Goal: Task Accomplishment & Management: Manage account settings

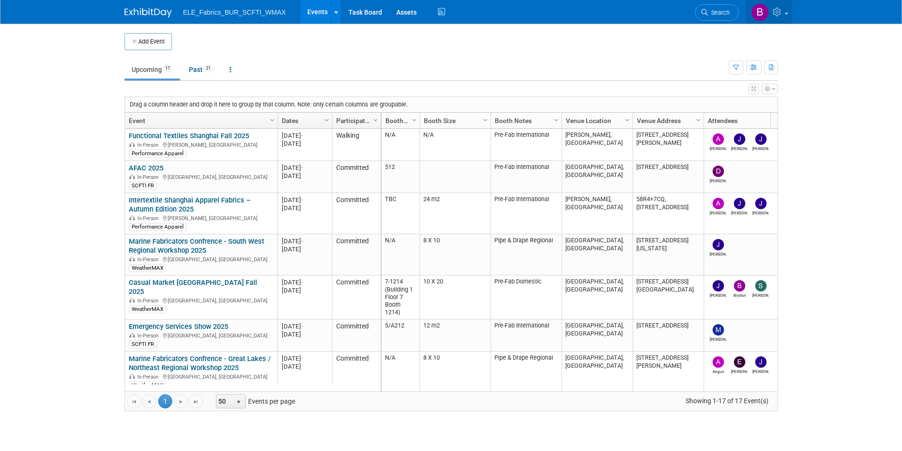
click at [775, 16] on icon at bounding box center [778, 12] width 11 height 9
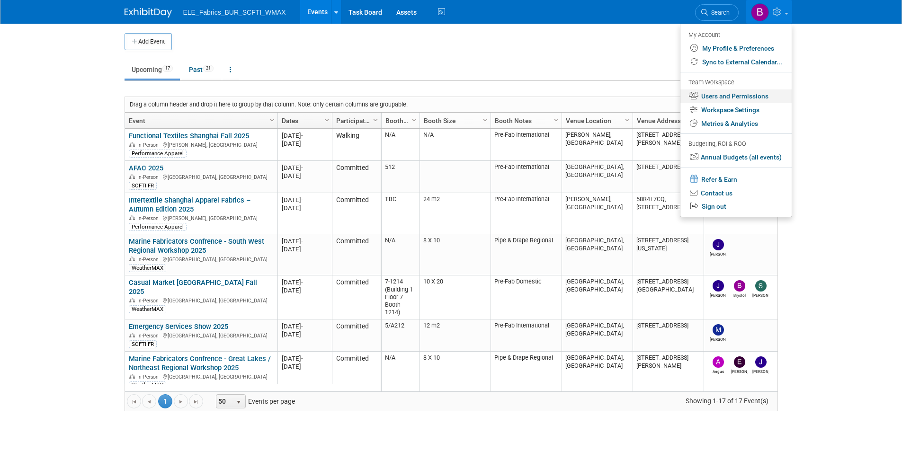
click at [745, 98] on link "Users and Permissions" at bounding box center [736, 97] width 111 height 14
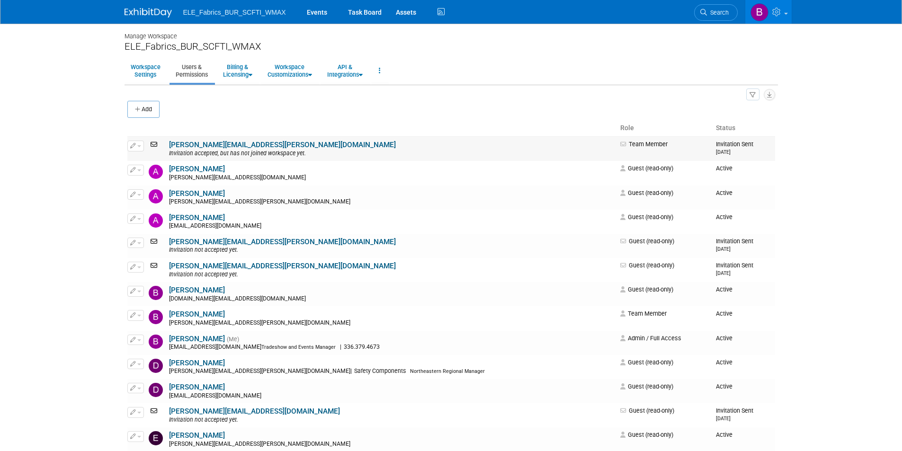
click at [141, 145] on span "button" at bounding box center [139, 146] width 4 height 2
click at [171, 159] on link "Edit" at bounding box center [165, 161] width 75 height 13
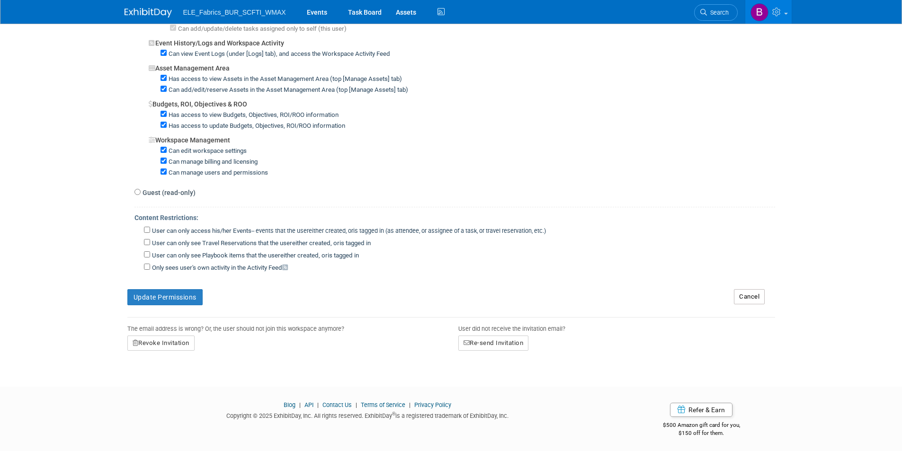
scroll to position [621, 0]
click at [174, 344] on button "Revoke Invitation" at bounding box center [160, 341] width 67 height 15
click at [149, 384] on link "Yes" at bounding box center [151, 381] width 28 height 15
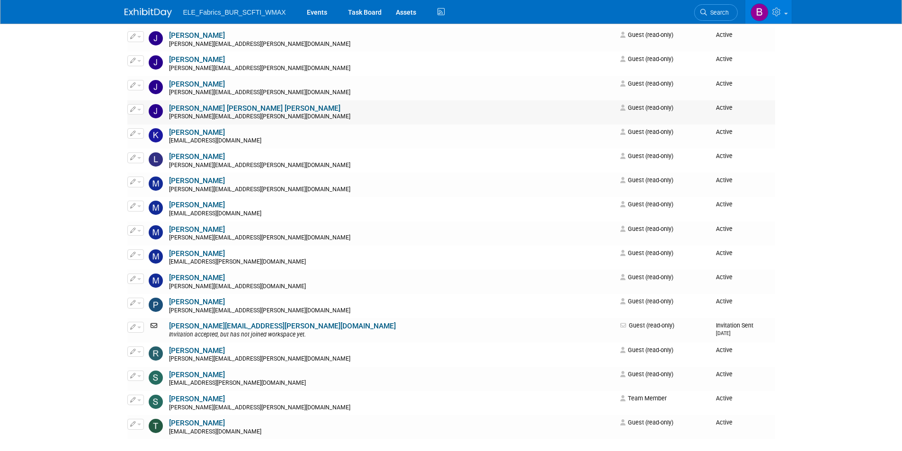
scroll to position [521, 0]
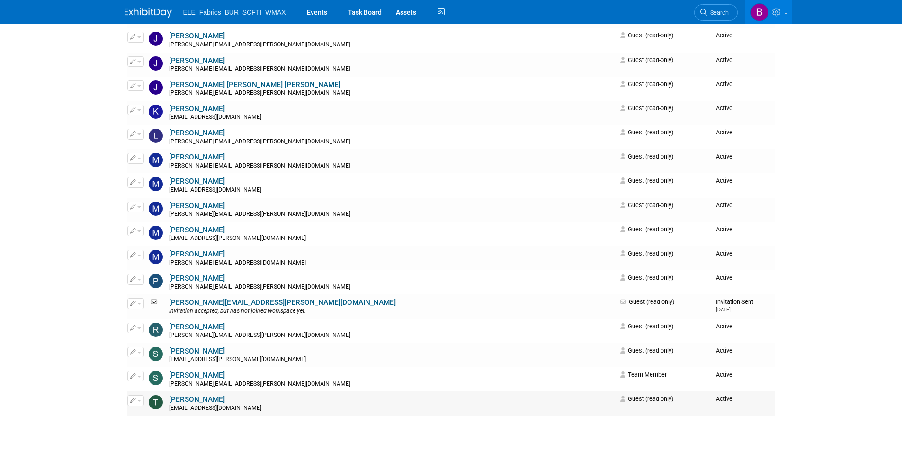
click at [136, 404] on button "button" at bounding box center [135, 401] width 17 height 10
click at [165, 413] on link "Edit" at bounding box center [165, 416] width 75 height 13
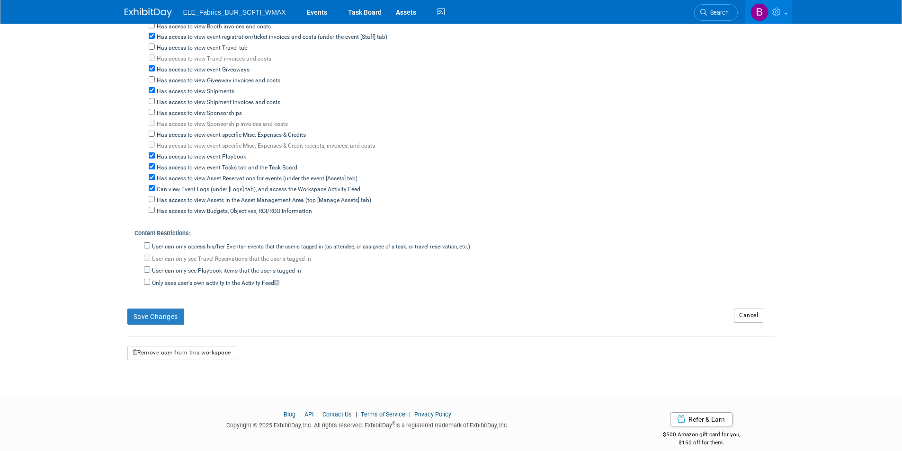
scroll to position [331, 0]
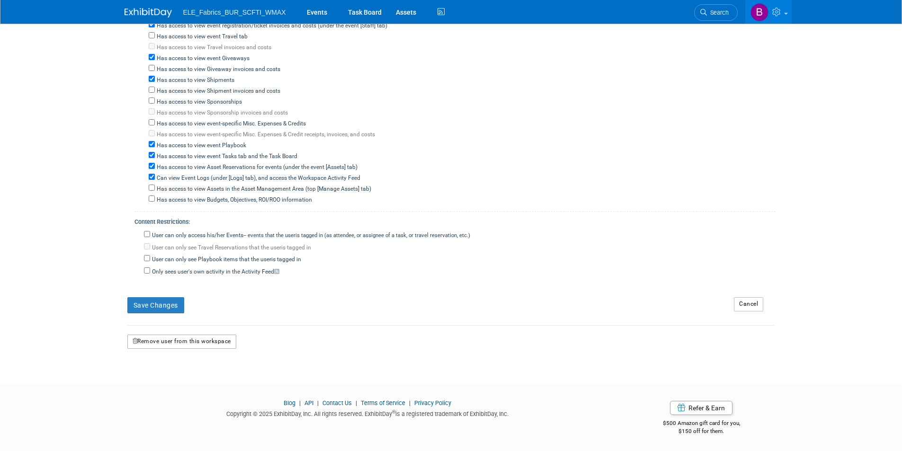
click at [194, 344] on button "Remove user from this workspace" at bounding box center [181, 342] width 109 height 14
click at [171, 381] on link "Yes" at bounding box center [170, 382] width 28 height 15
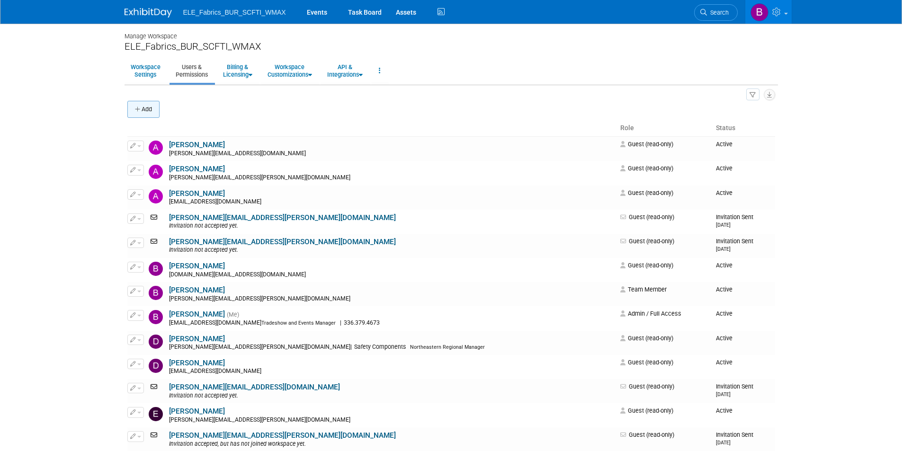
click at [149, 116] on button "Add" at bounding box center [143, 109] width 32 height 17
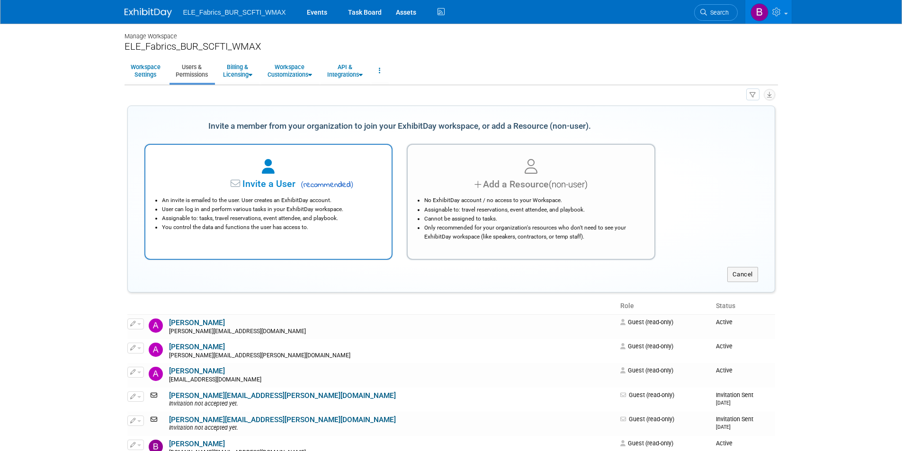
click at [299, 202] on li "An invite is emailed to the user. User creates an ExhibitDay account." at bounding box center [271, 200] width 218 height 9
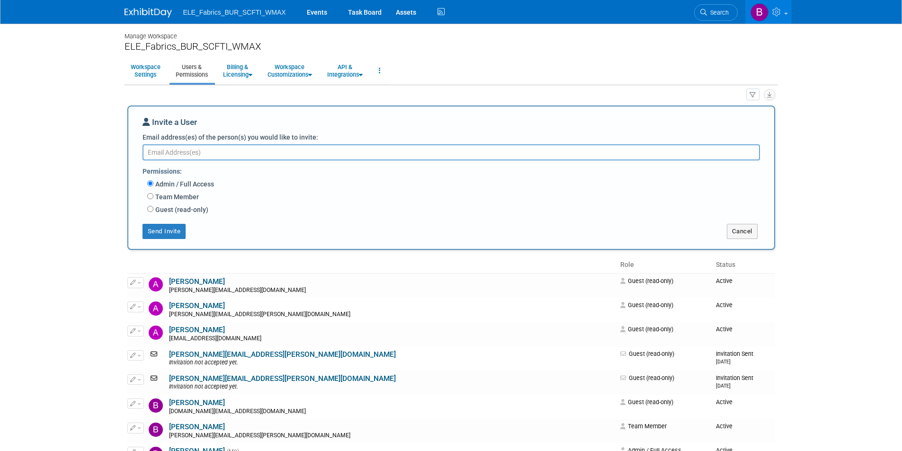
click at [174, 198] on label "Team Member" at bounding box center [175, 196] width 45 height 9
click at [153, 198] on input "Team Member" at bounding box center [150, 196] width 6 height 6
radio input "true"
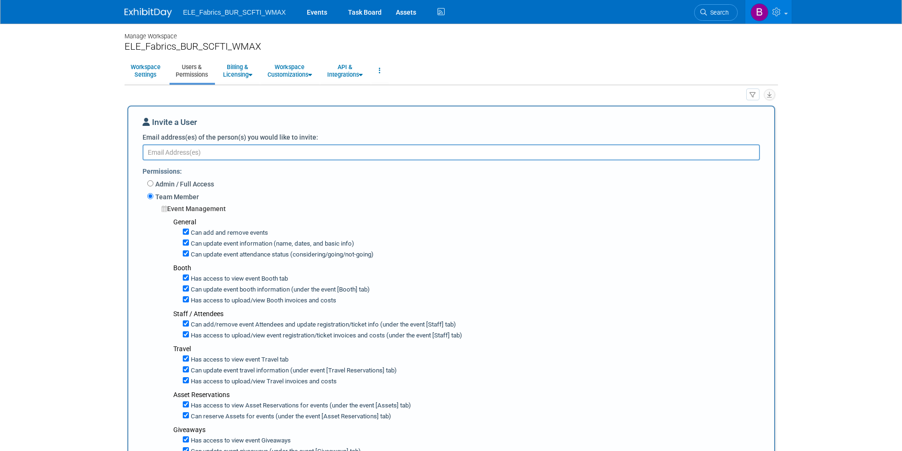
click at [219, 153] on textarea "Email address(es) of the person(s) you would like to invite:" at bounding box center [452, 152] width 618 height 16
paste textarea "[EMAIL_ADDRESS][DOMAIN_NAME]"
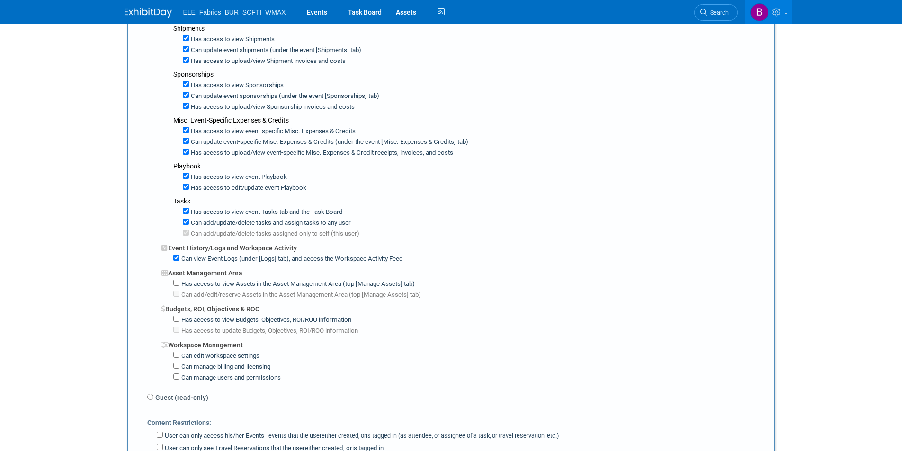
scroll to position [426, 0]
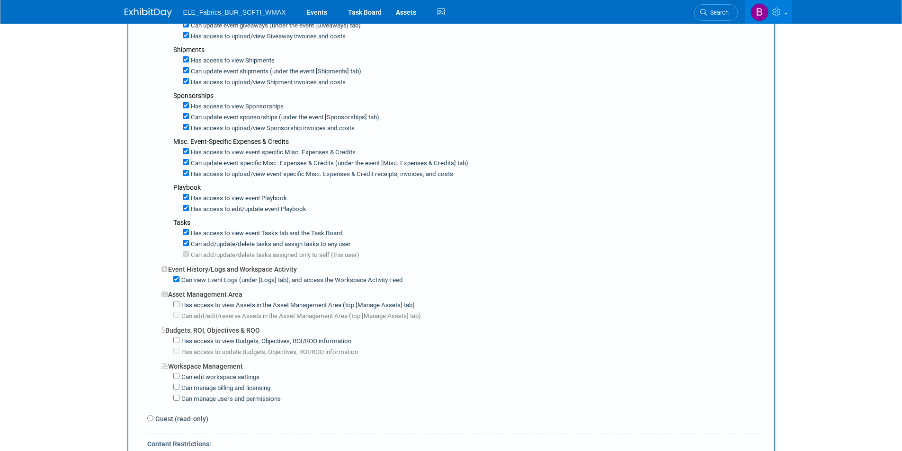
type textarea "thahsa.vanlor@elevatetextiles.com"
click at [186, 153] on input "Has access to view event-specific Misc. Expenses & Credits" at bounding box center [186, 151] width 6 height 6
checkbox input "false"
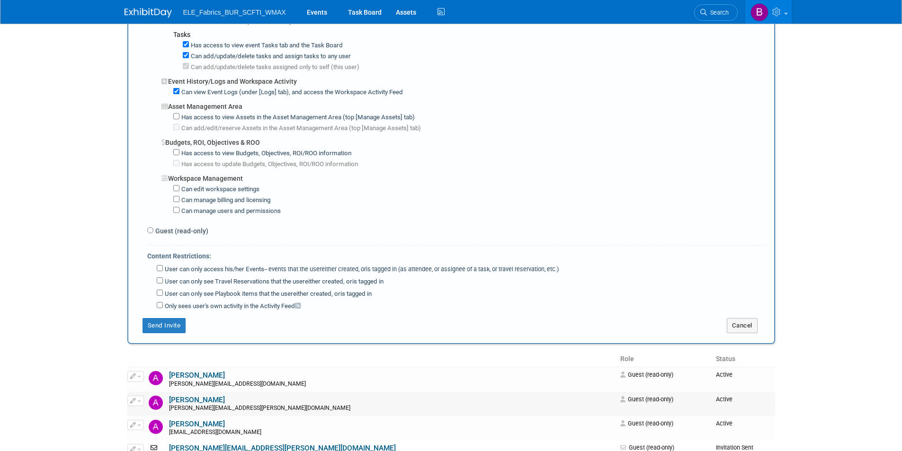
scroll to position [663, 0]
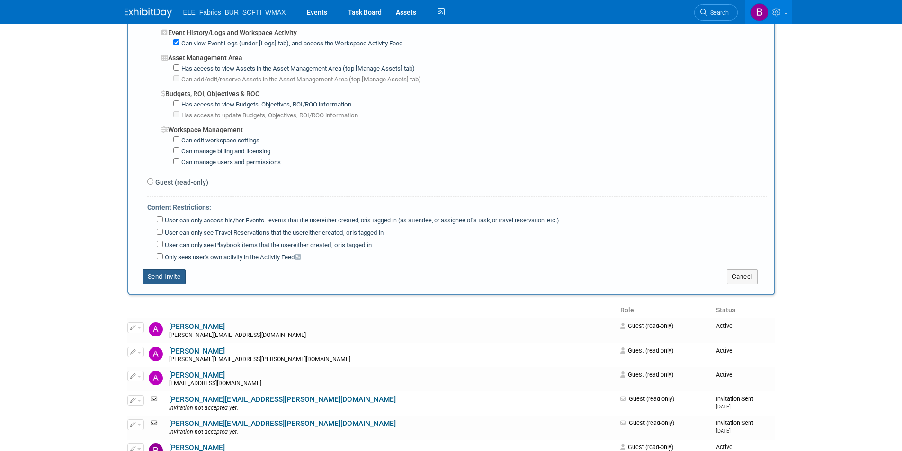
click at [173, 283] on button "Send Invite" at bounding box center [165, 277] width 44 height 15
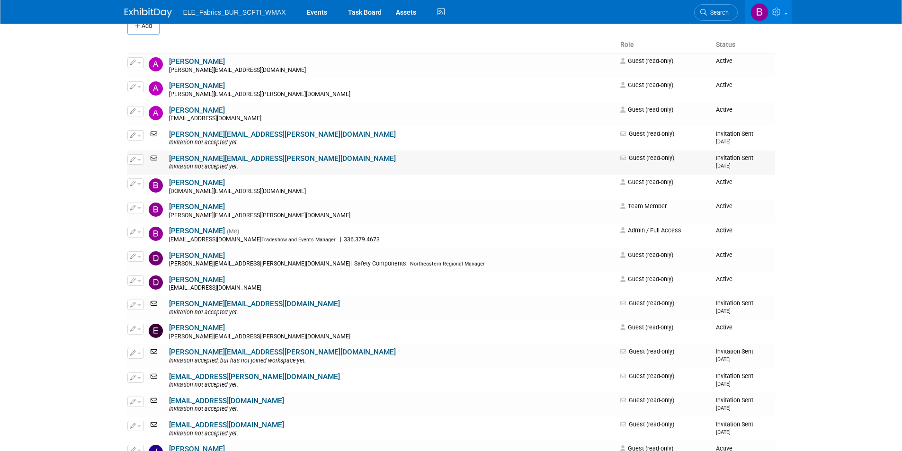
scroll to position [142, 0]
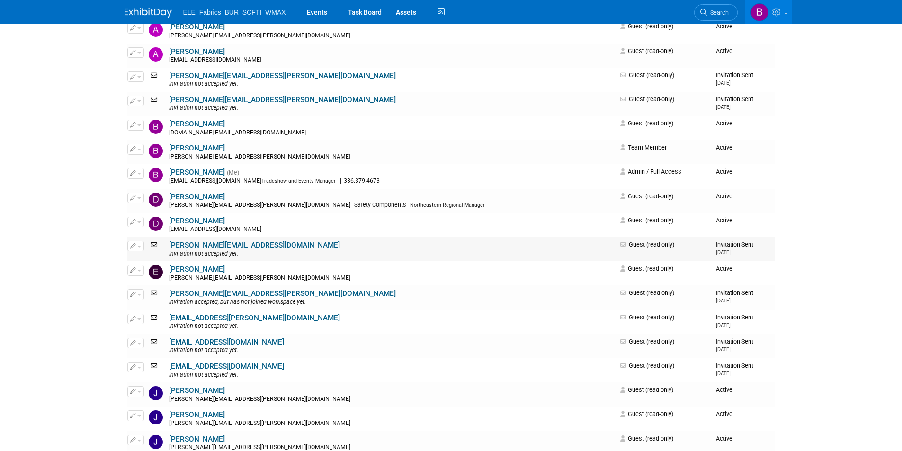
click at [138, 251] on button "button" at bounding box center [135, 246] width 17 height 10
click at [817, 282] on body "ELE_Fabrics_BUR_SCFTI_WMAX Events Task Board Assets Activity Feed" at bounding box center [451, 83] width 902 height 451
click at [137, 297] on button "button" at bounding box center [135, 294] width 17 height 10
click at [145, 312] on link "Edit" at bounding box center [165, 310] width 75 height 13
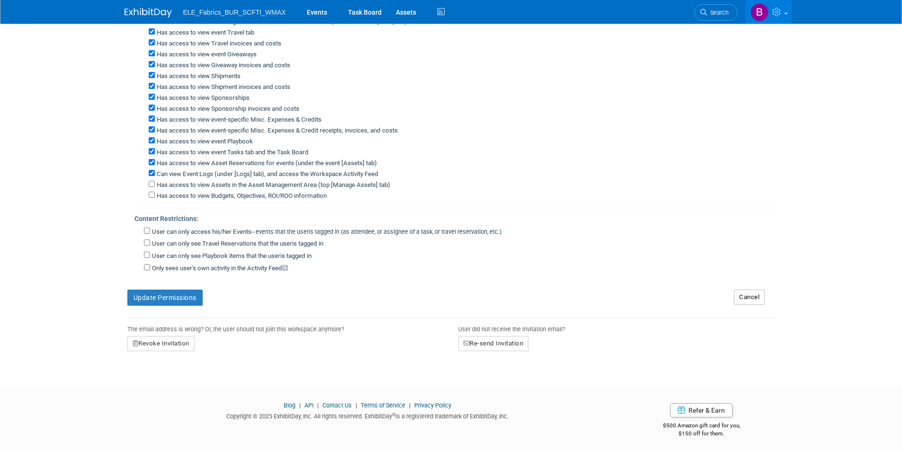
scroll to position [193, 0]
click at [472, 340] on button "Re-send Invitation" at bounding box center [494, 341] width 71 height 15
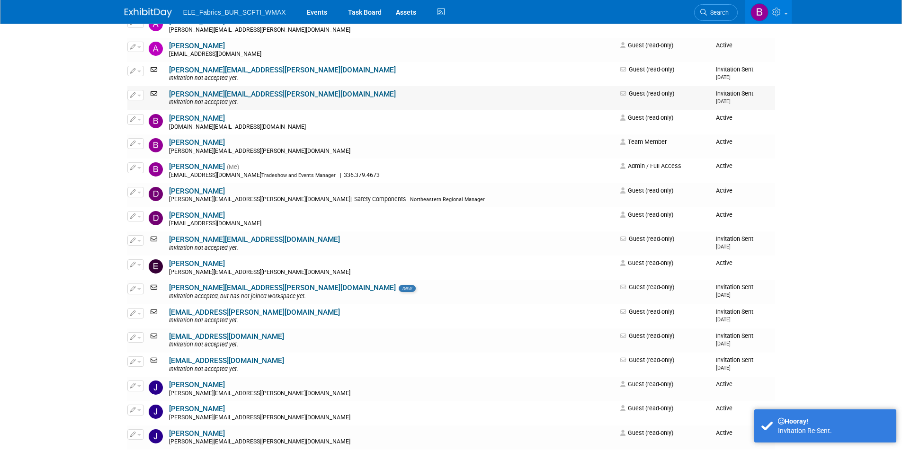
scroll to position [237, 0]
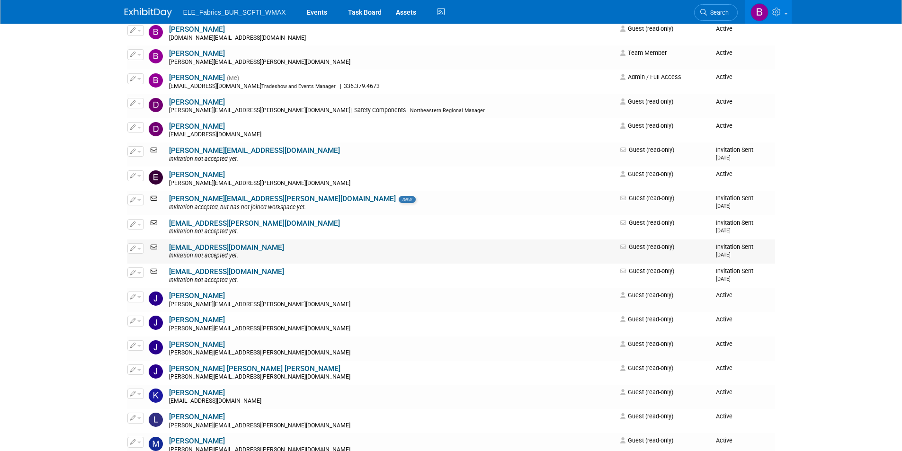
click at [136, 251] on button "button" at bounding box center [135, 248] width 17 height 10
click at [145, 262] on link "Edit" at bounding box center [165, 263] width 75 height 13
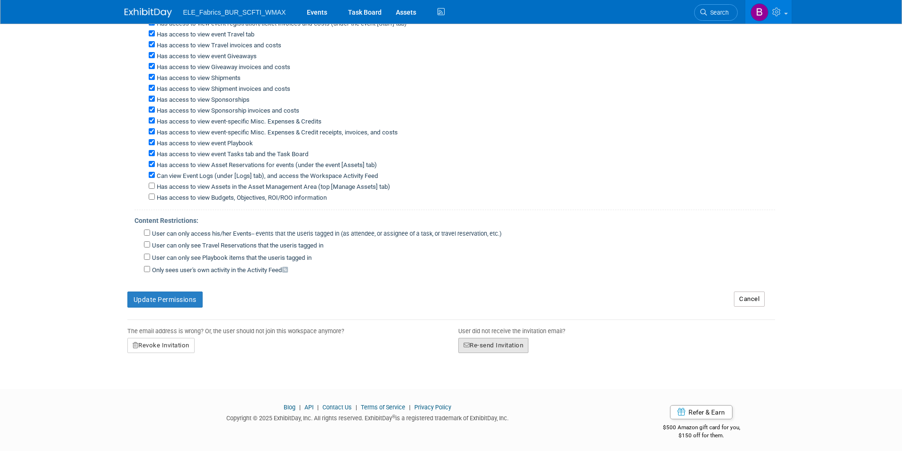
scroll to position [193, 0]
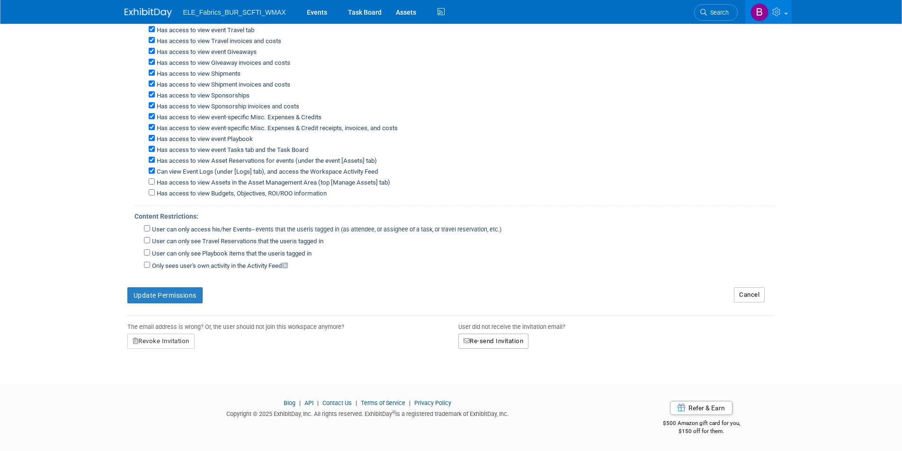
click at [512, 341] on button "Re-send Invitation" at bounding box center [494, 341] width 71 height 15
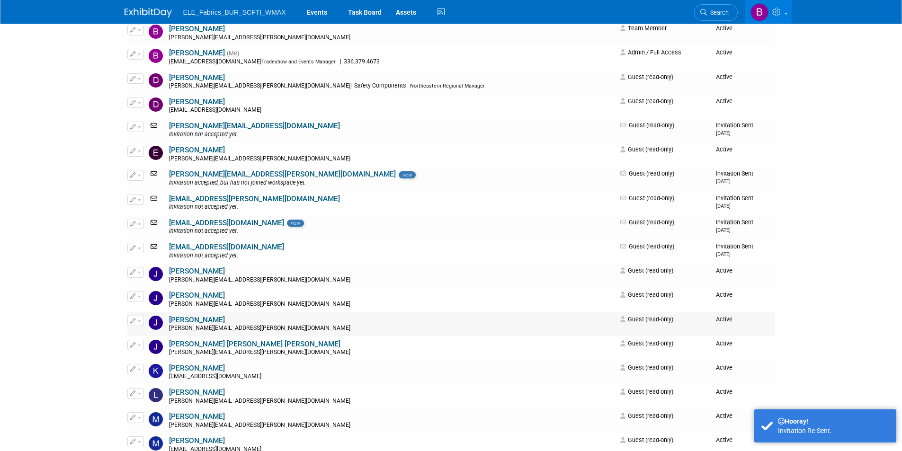
scroll to position [284, 0]
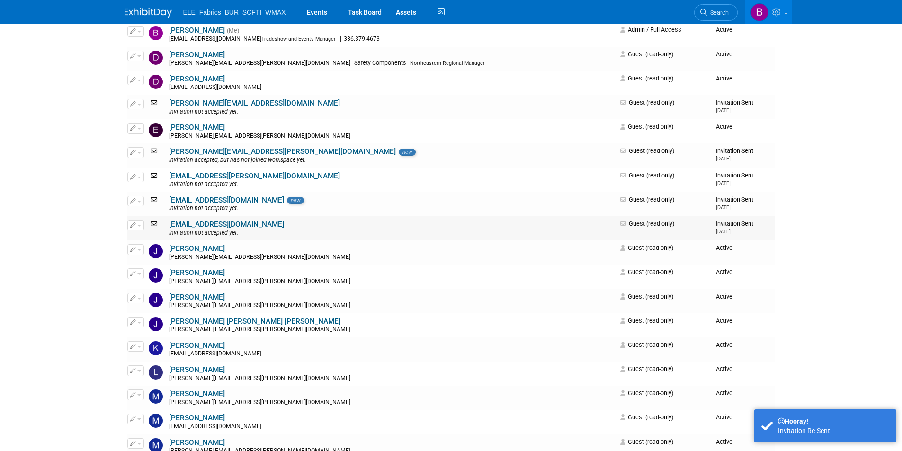
click at [135, 226] on button "button" at bounding box center [135, 225] width 17 height 10
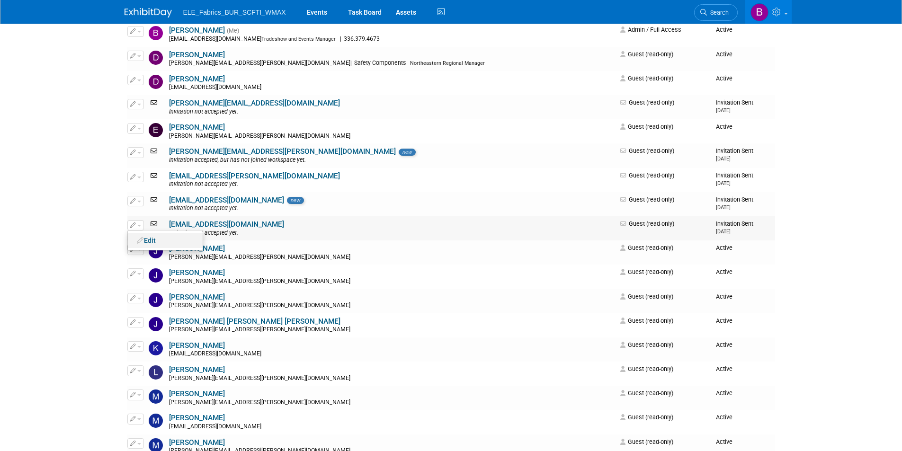
click at [144, 236] on link "Edit" at bounding box center [165, 240] width 75 height 13
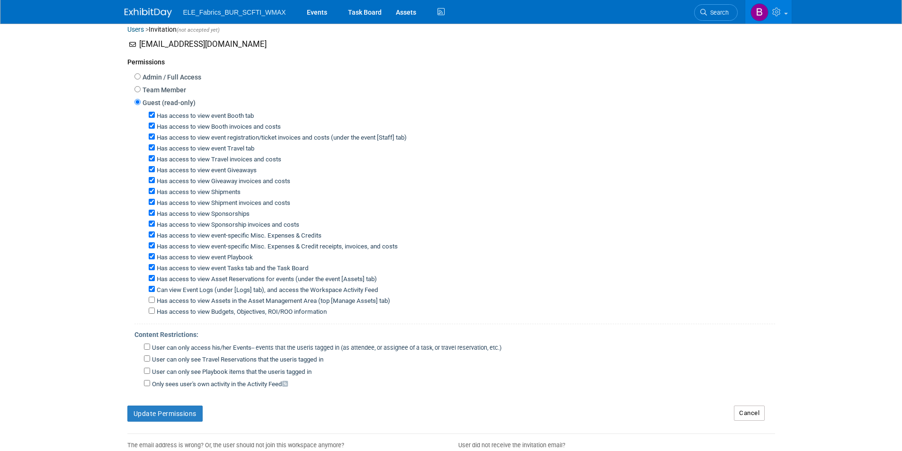
scroll to position [193, 0]
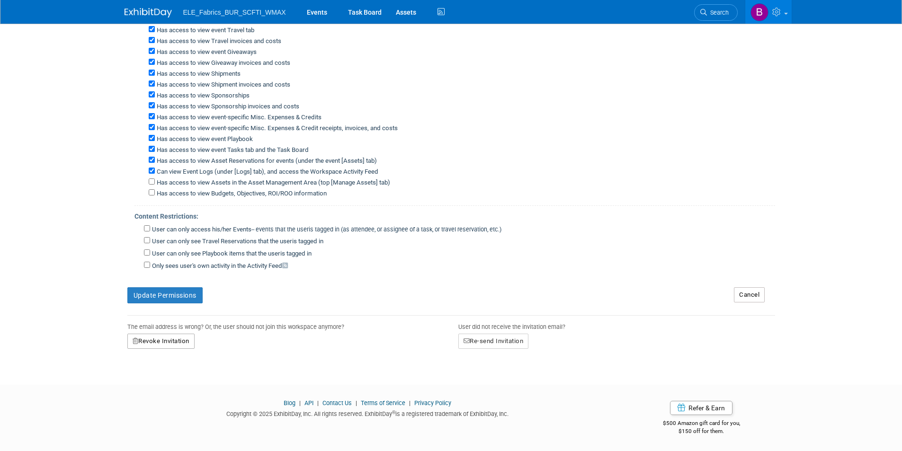
click at [165, 345] on button "Revoke Invitation" at bounding box center [160, 341] width 67 height 15
click at [157, 384] on link "Yes" at bounding box center [149, 382] width 28 height 15
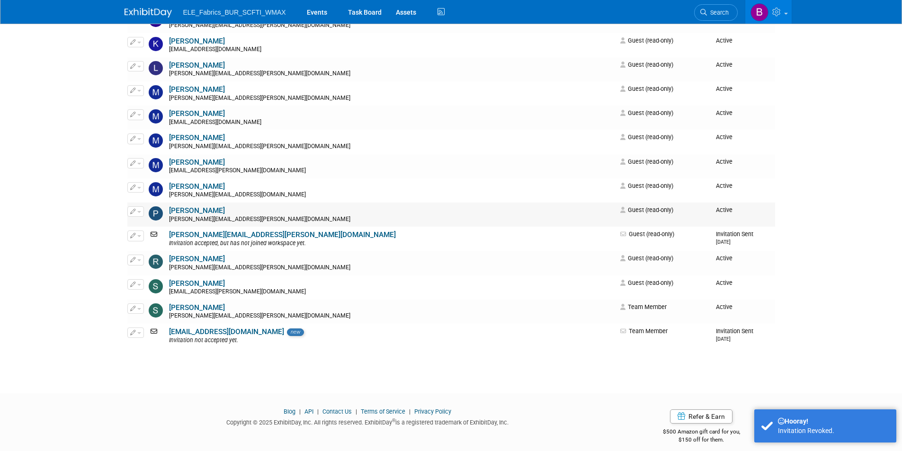
scroll to position [573, 0]
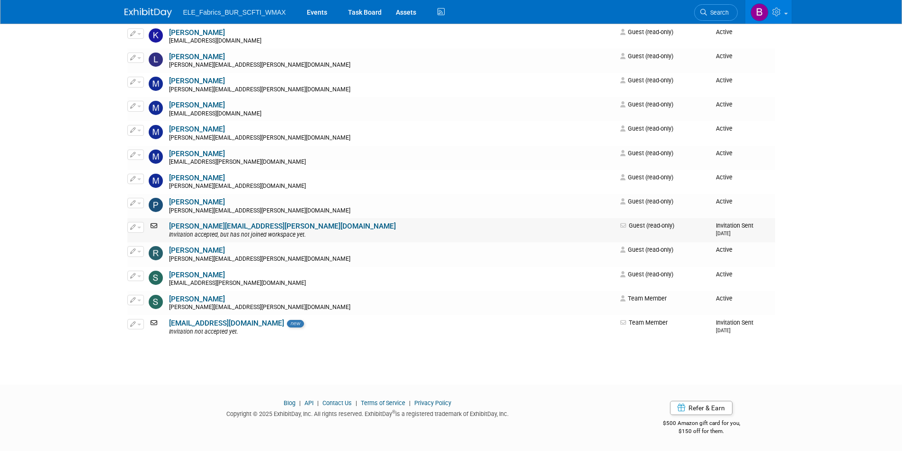
click at [140, 230] on button "button" at bounding box center [135, 227] width 17 height 10
click at [143, 246] on link "Edit" at bounding box center [165, 242] width 75 height 13
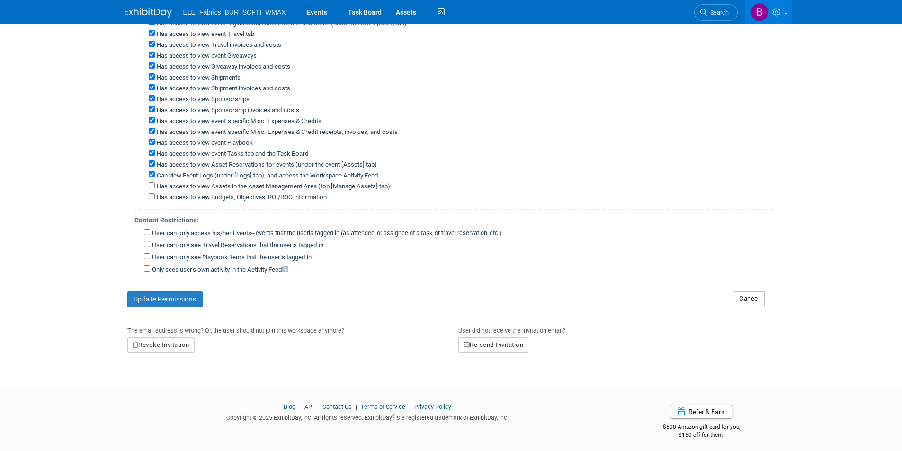
scroll to position [193, 0]
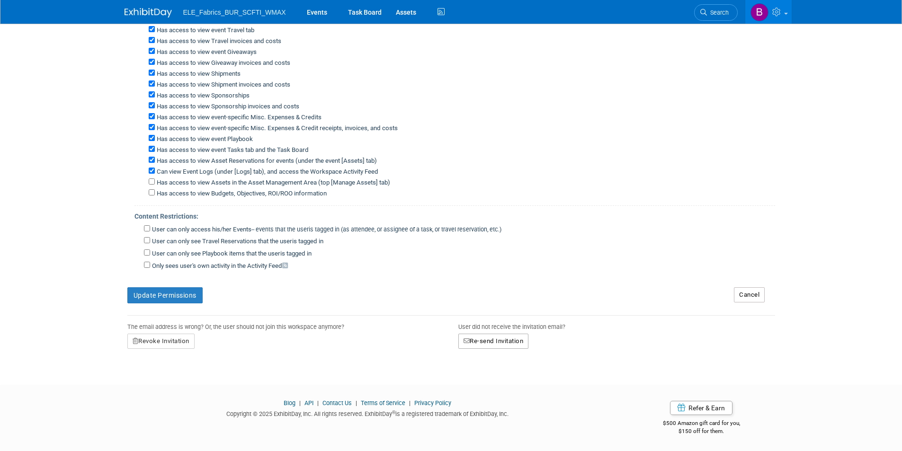
click at [489, 341] on button "Re-send Invitation" at bounding box center [494, 341] width 71 height 15
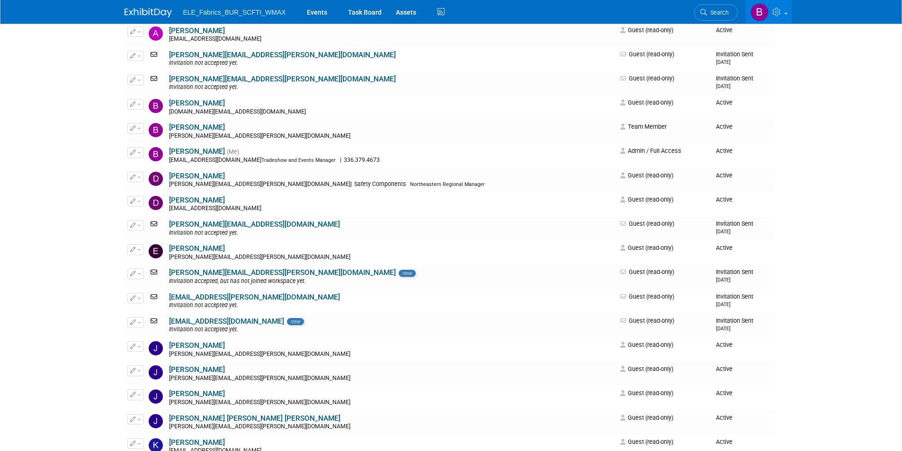
scroll to position [99, 0]
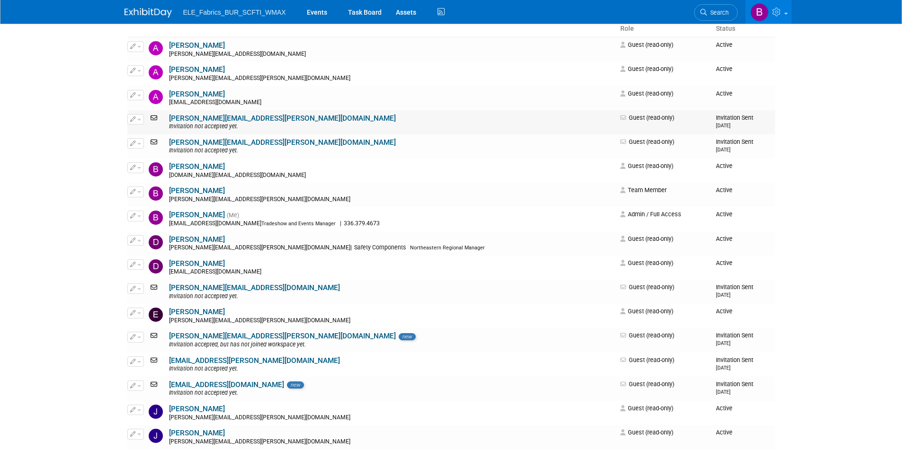
click at [139, 121] on button "button" at bounding box center [135, 119] width 17 height 10
click at [139, 140] on link "Edit" at bounding box center [165, 134] width 75 height 13
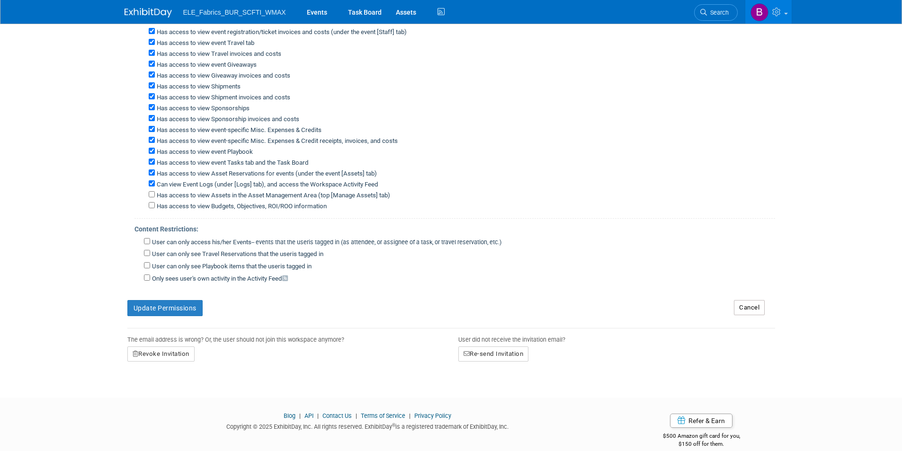
scroll to position [193, 0]
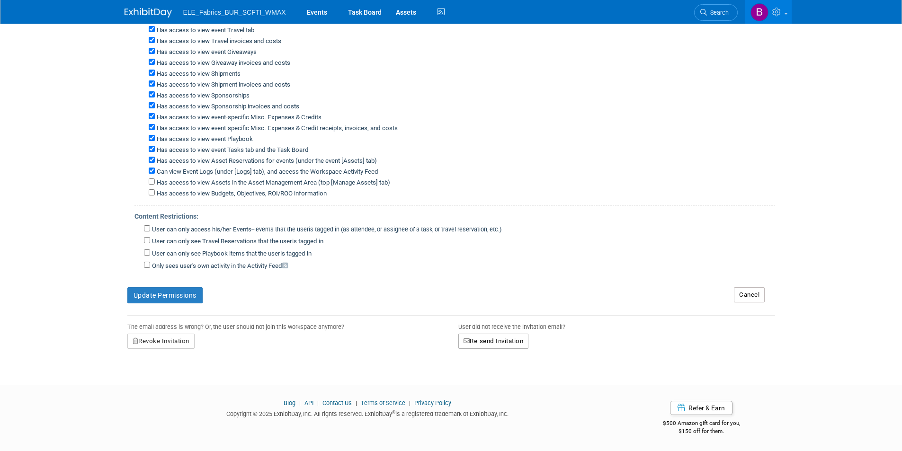
click at [486, 340] on button "Re-send Invitation" at bounding box center [494, 341] width 71 height 15
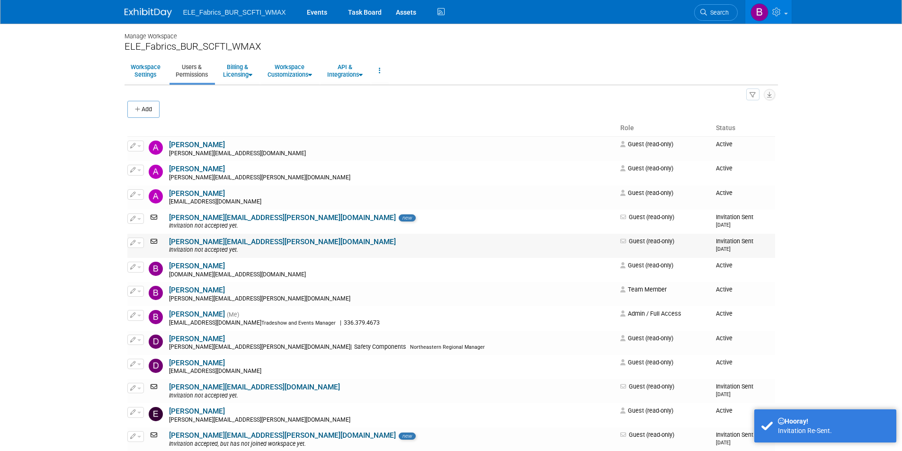
click at [133, 243] on icon "button" at bounding box center [133, 242] width 6 height 5
click at [171, 258] on link "Edit" at bounding box center [165, 258] width 75 height 13
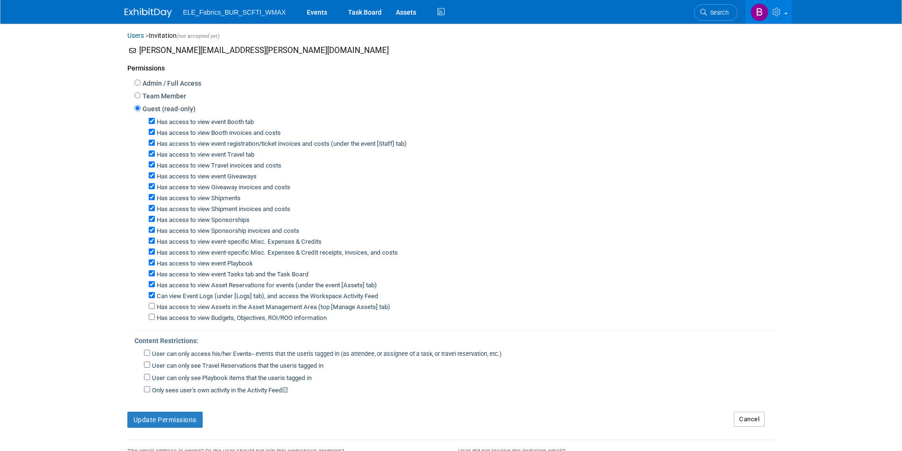
scroll to position [193, 0]
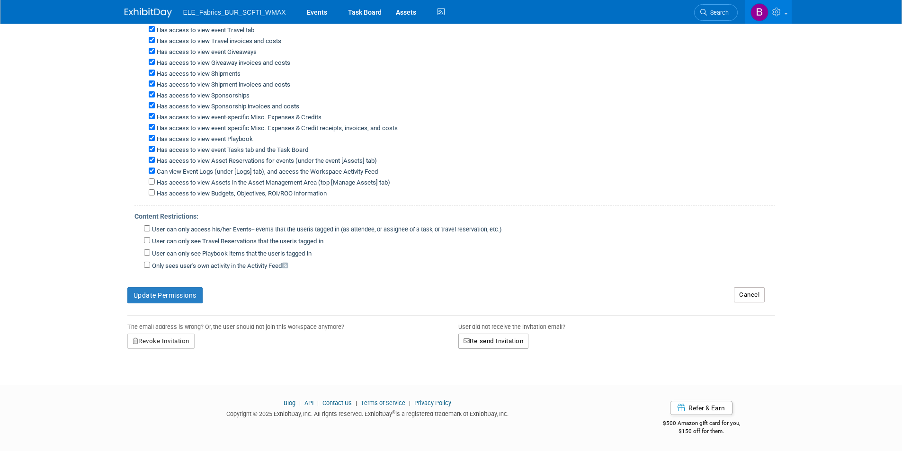
click at [492, 339] on button "Re-send Invitation" at bounding box center [494, 341] width 71 height 15
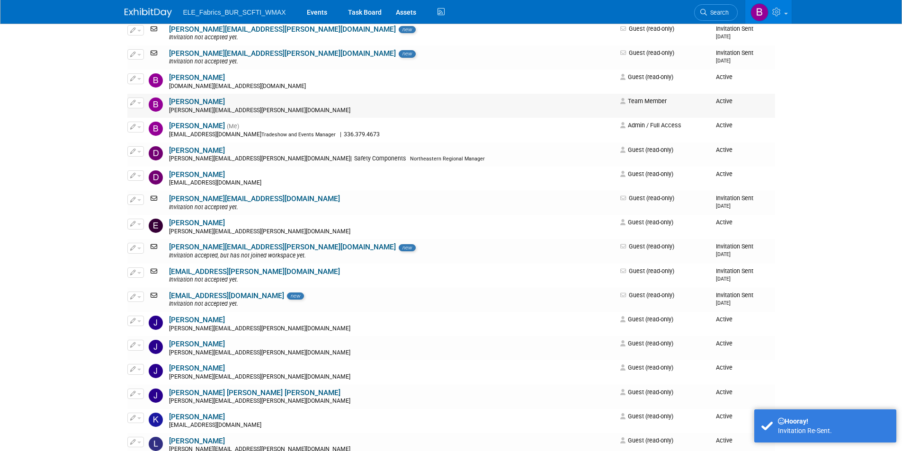
scroll to position [189, 0]
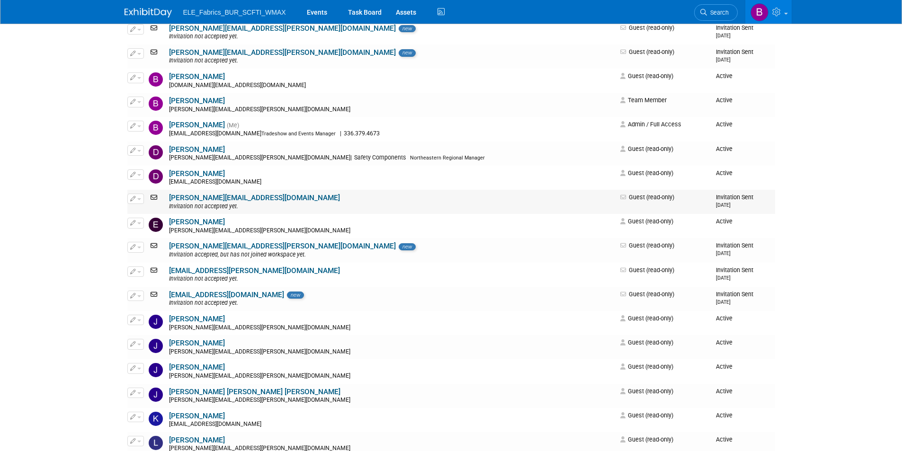
click at [139, 198] on button "button" at bounding box center [135, 199] width 17 height 10
click at [165, 216] on link "Edit" at bounding box center [165, 213] width 75 height 13
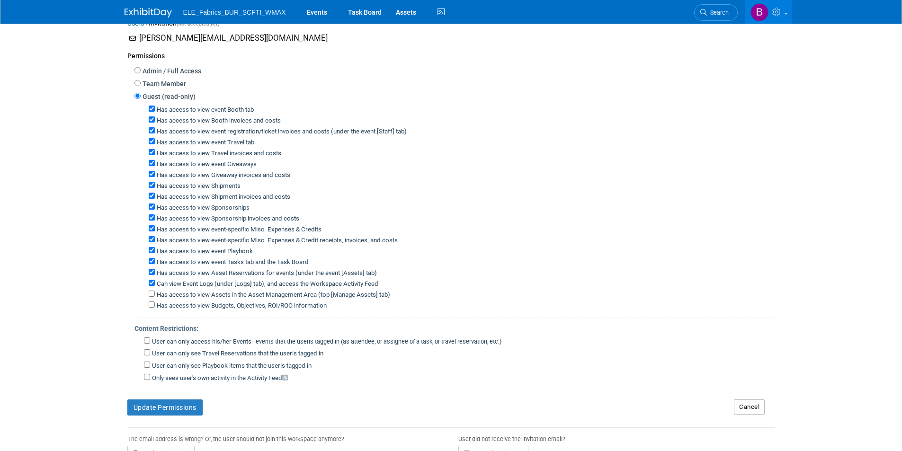
scroll to position [193, 0]
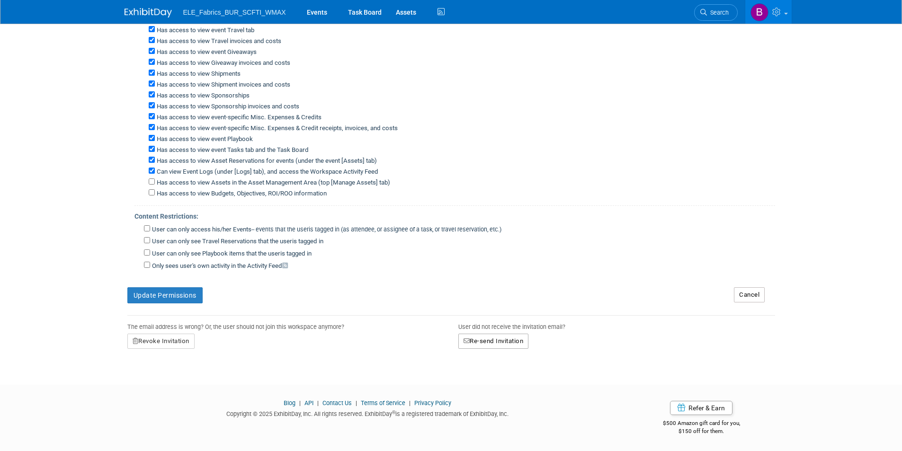
click at [471, 338] on button "Re-send Invitation" at bounding box center [494, 341] width 71 height 15
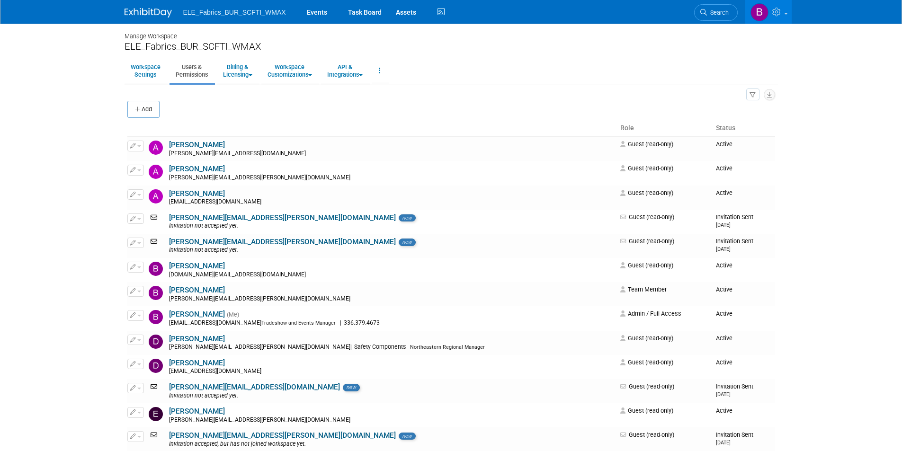
click at [715, 128] on th "Status" at bounding box center [743, 128] width 63 height 16
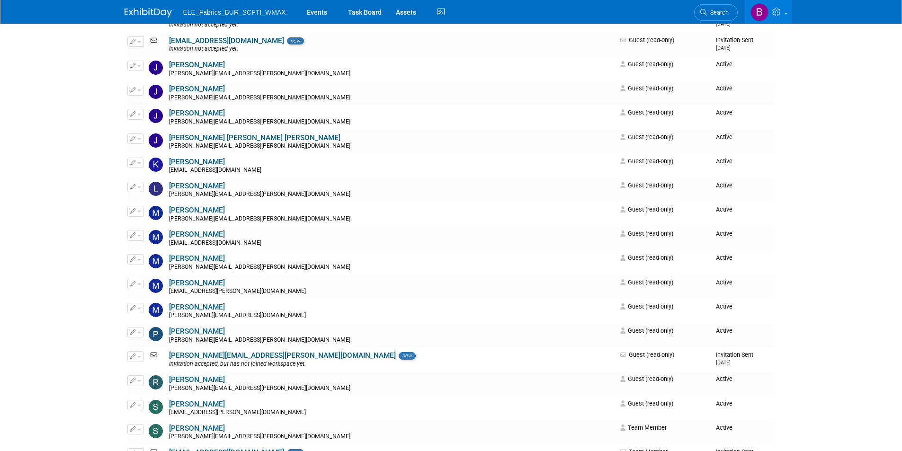
scroll to position [521, 0]
